Goal: Task Accomplishment & Management: Manage account settings

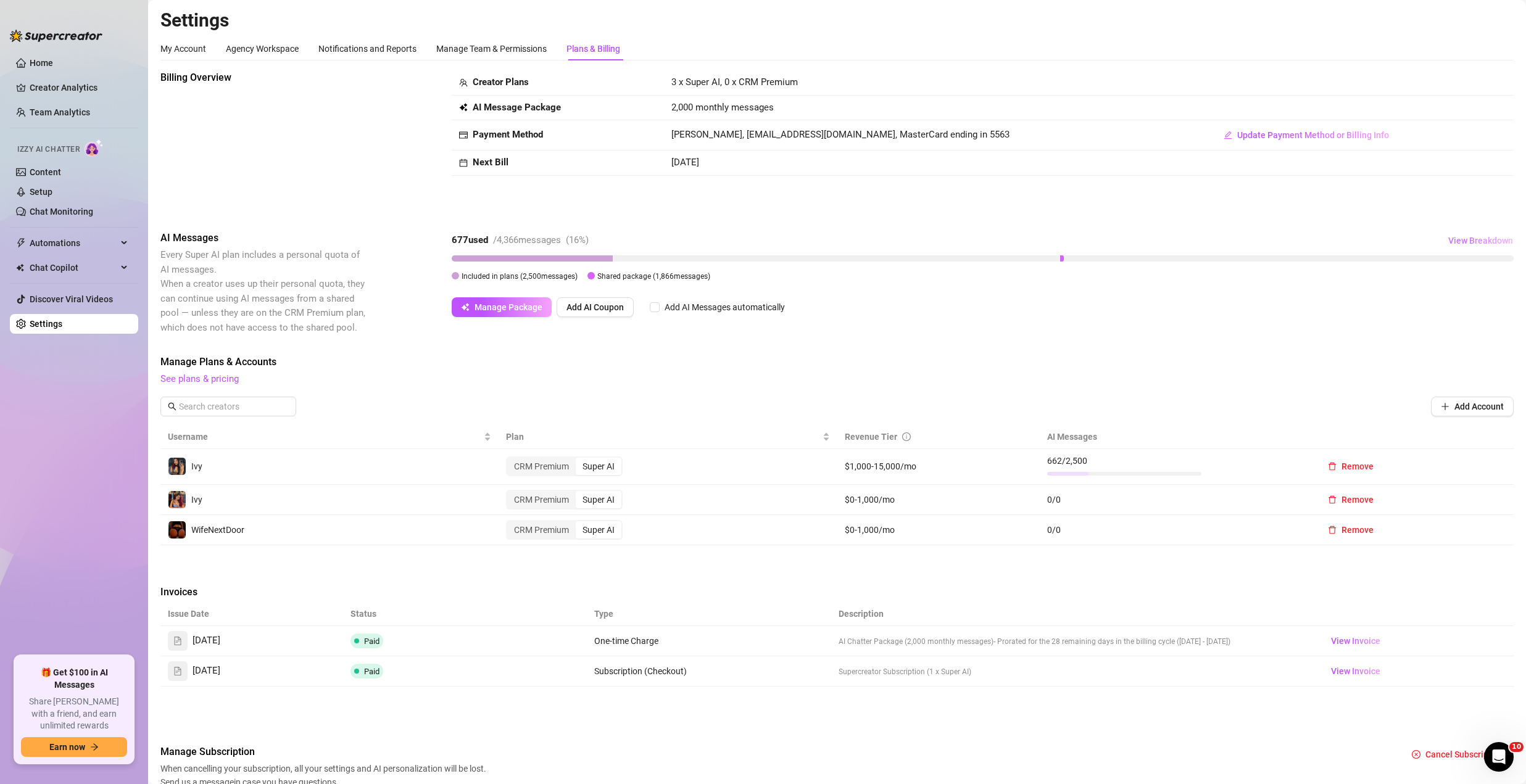
click at [1453, 239] on span "View Breakdown" at bounding box center [1481, 240] width 65 height 10
click at [1452, 240] on span "View Breakdown" at bounding box center [1481, 240] width 65 height 10
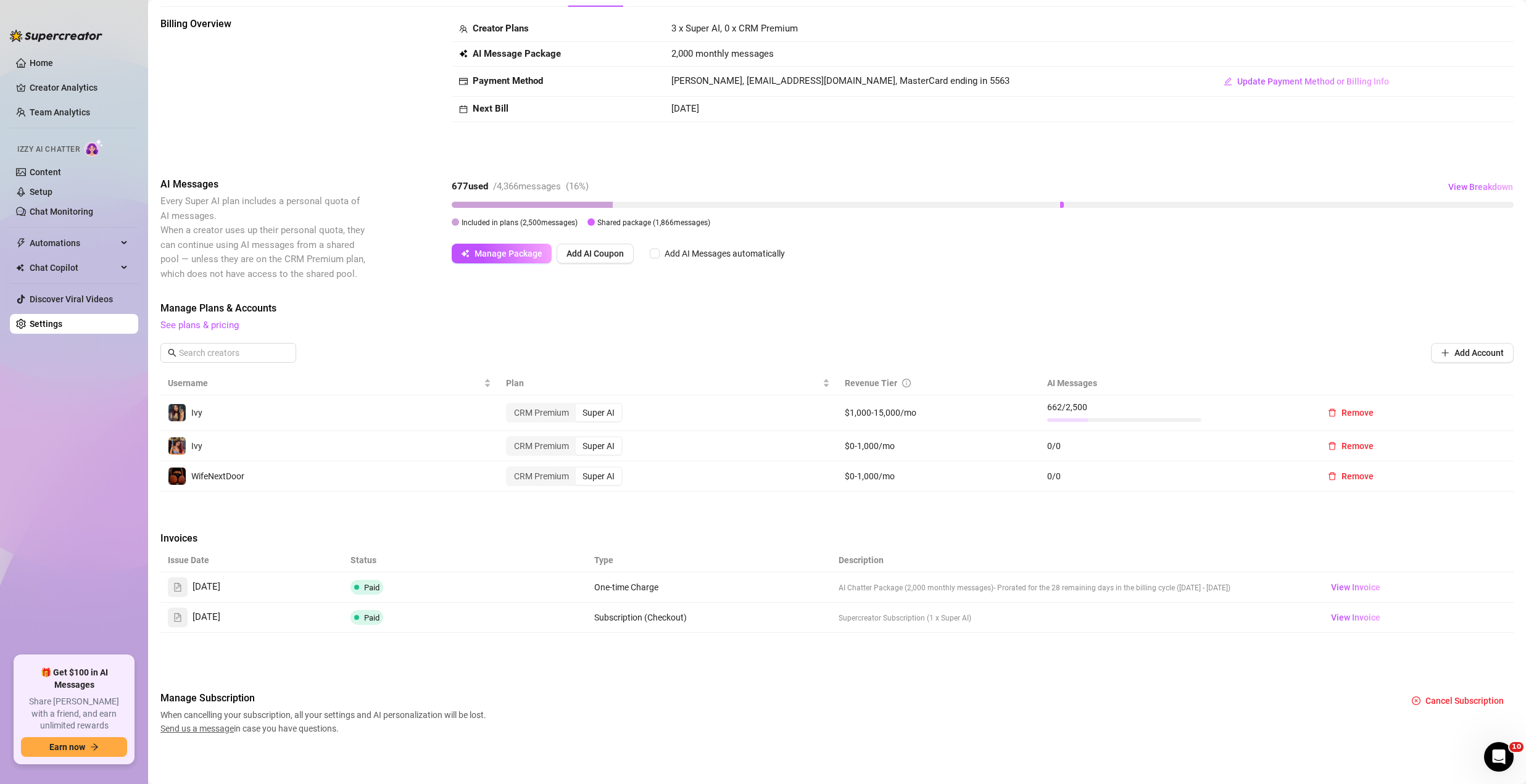
scroll to position [57, 0]
click at [53, 196] on link "Setup" at bounding box center [41, 192] width 23 height 10
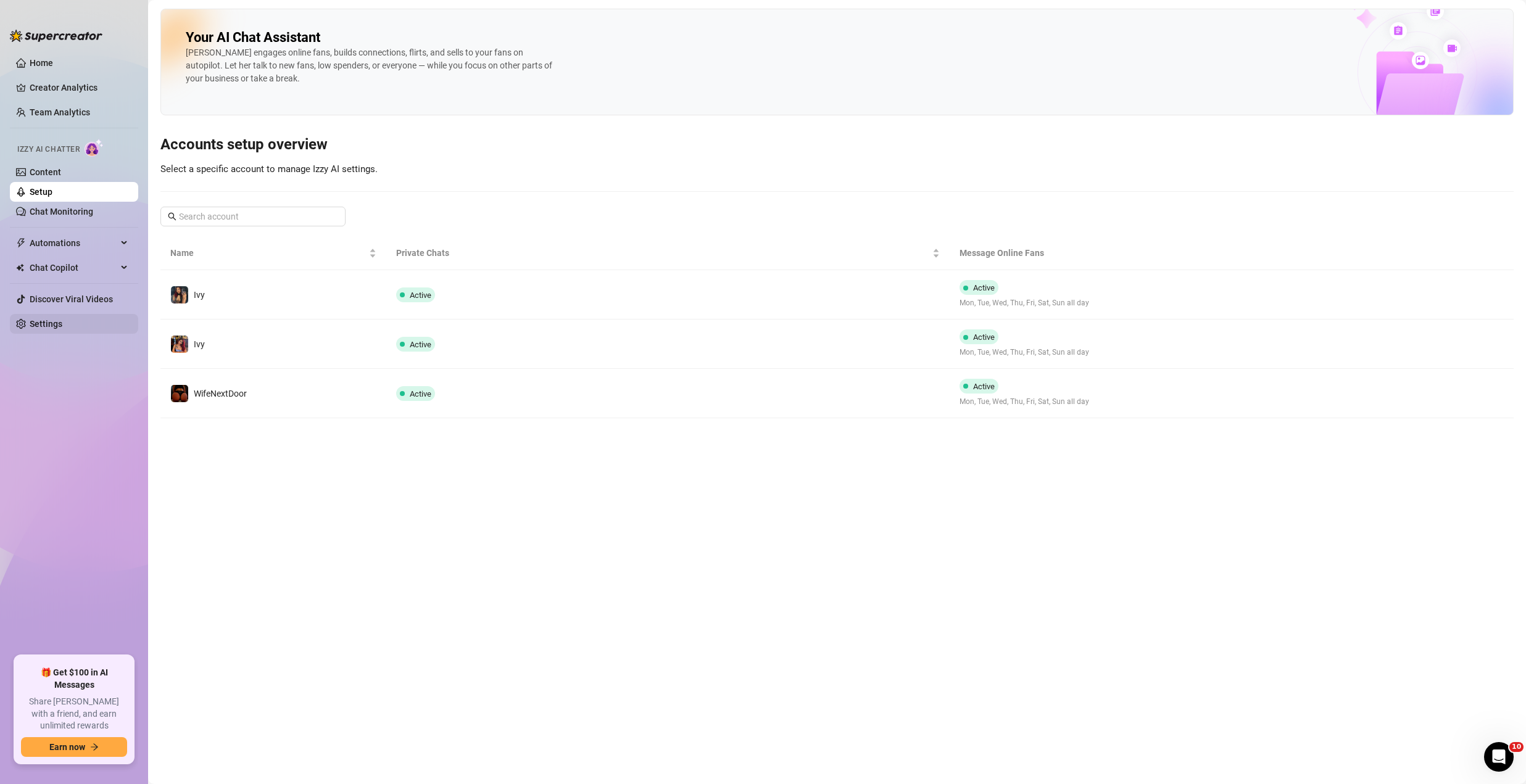
click at [63, 320] on link "Settings" at bounding box center [46, 324] width 33 height 10
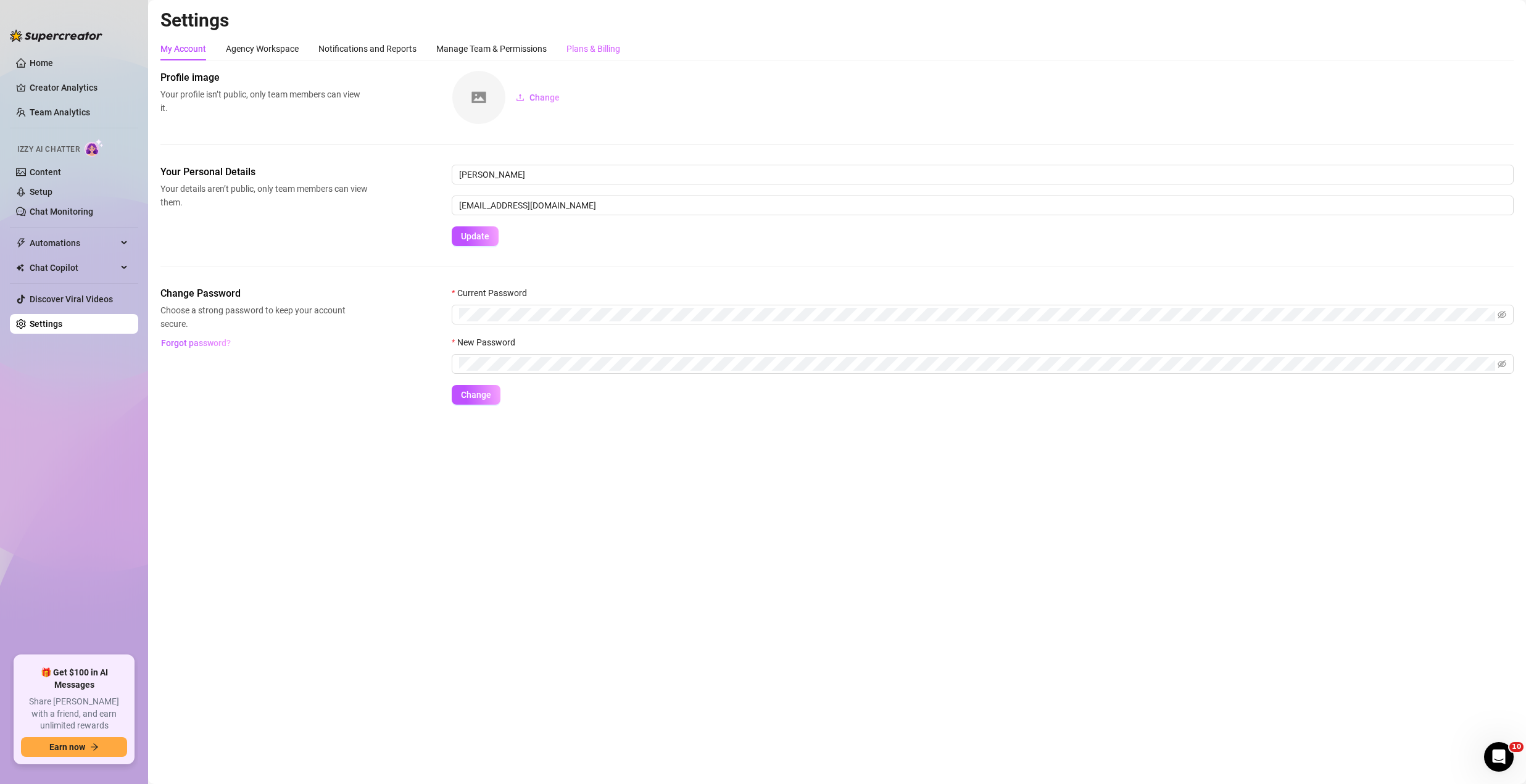
drag, startPoint x: 580, startPoint y: 60, endPoint x: 594, endPoint y: 53, distance: 15.7
click at [580, 60] on div "Plans & Billing" at bounding box center [593, 49] width 54 height 24
click at [594, 53] on div "Plans & Billing" at bounding box center [593, 49] width 54 height 14
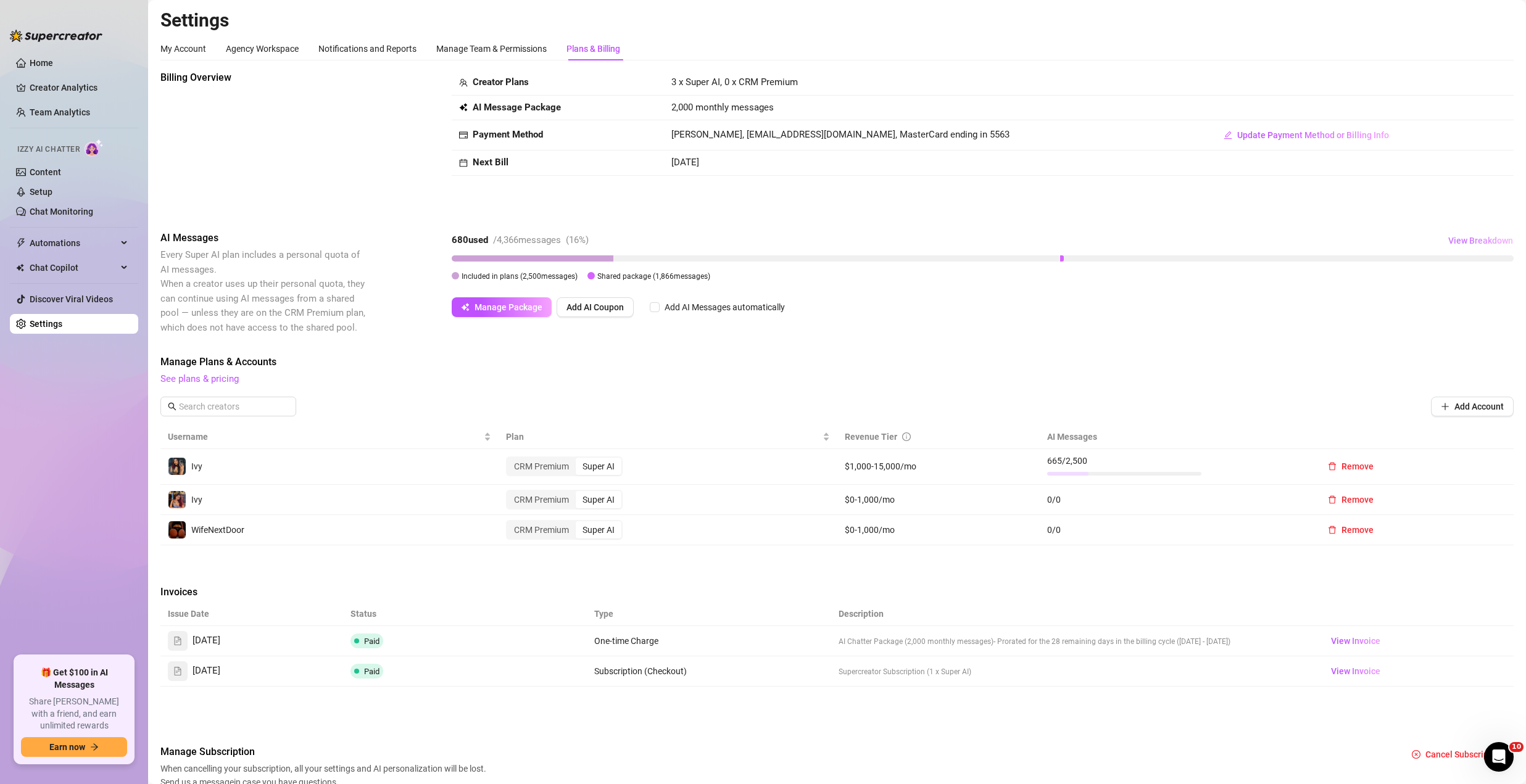
click at [1455, 237] on span "View Breakdown" at bounding box center [1481, 240] width 65 height 10
